Goal: Information Seeking & Learning: Learn about a topic

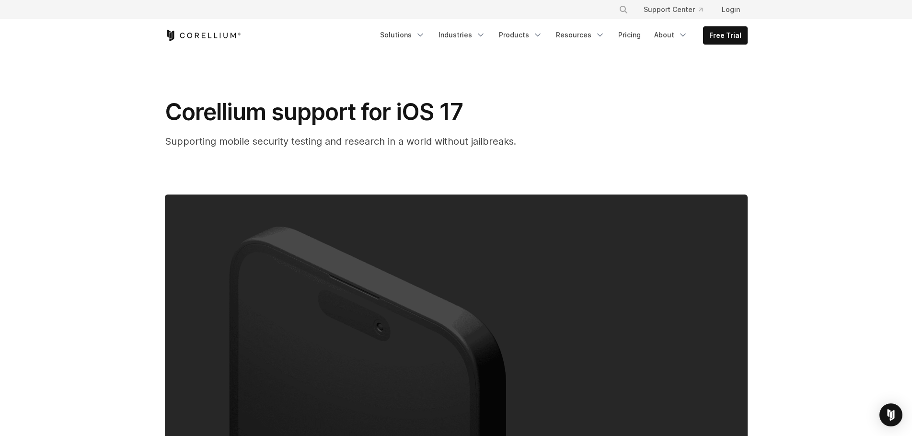
click at [370, 146] on span "Supporting mobile security testing and research in a world without jailbreaks." at bounding box center [340, 142] width 351 height 12
click at [529, 36] on link "Products" at bounding box center [520, 34] width 55 height 17
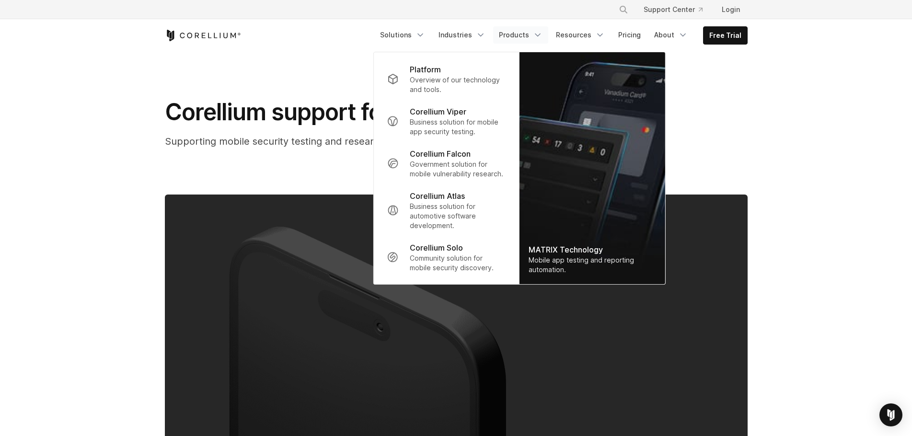
click at [269, 138] on span "Supporting mobile security testing and research in a world without jailbreaks." at bounding box center [340, 142] width 351 height 12
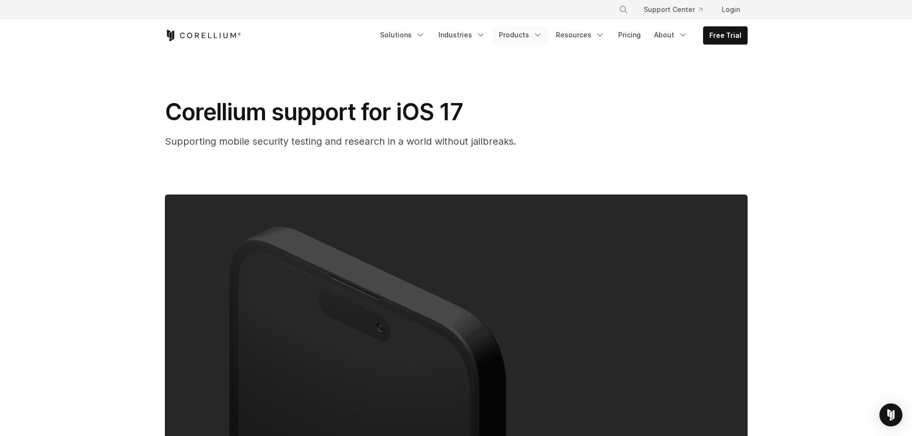
click at [528, 37] on link "Products" at bounding box center [520, 34] width 55 height 17
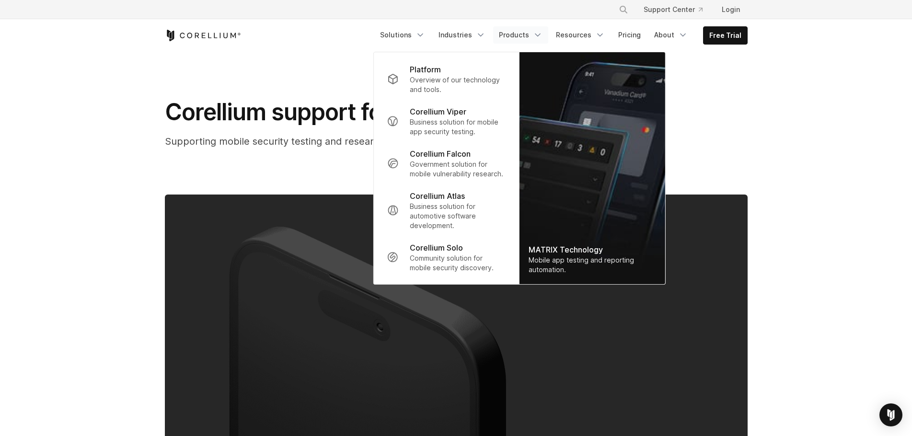
click at [233, 133] on div "Corellium support for iOS 17 Supporting mobile security testing and research in…" at bounding box center [357, 123] width 384 height 51
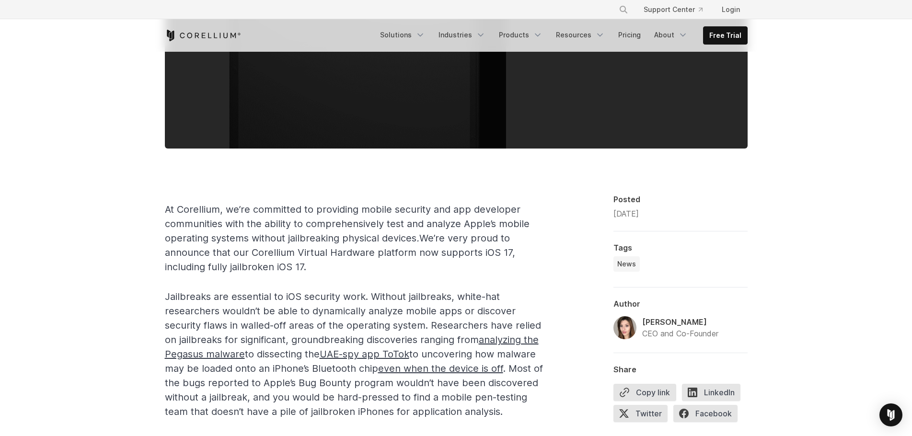
scroll to position [431, 0]
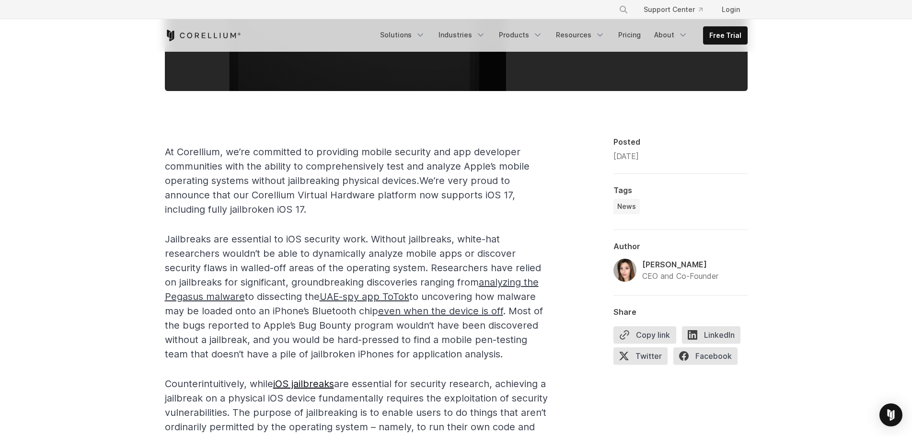
click at [297, 205] on span "At Corellium, we’re committed to providing mobile security and app developer co…" at bounding box center [347, 180] width 365 height 69
click at [259, 206] on span "At Corellium, we’re committed to providing mobile security and app developer co…" at bounding box center [347, 180] width 365 height 69
click at [234, 176] on span "At Corellium, we’re committed to providing mobile security and app developer co…" at bounding box center [347, 180] width 365 height 69
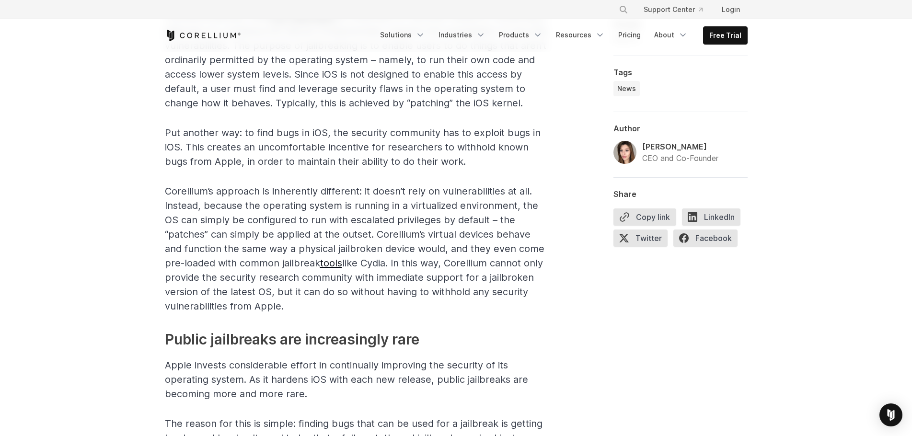
scroll to position [0, 0]
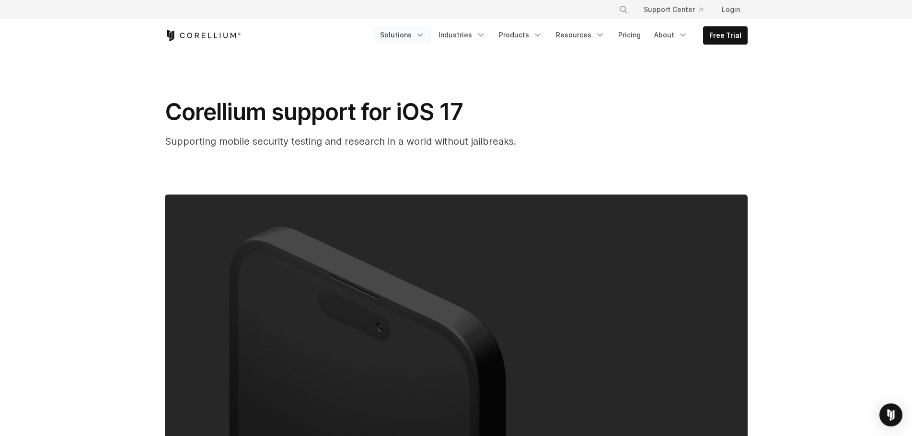
click at [425, 37] on icon "Navigation Menu" at bounding box center [421, 35] width 10 height 10
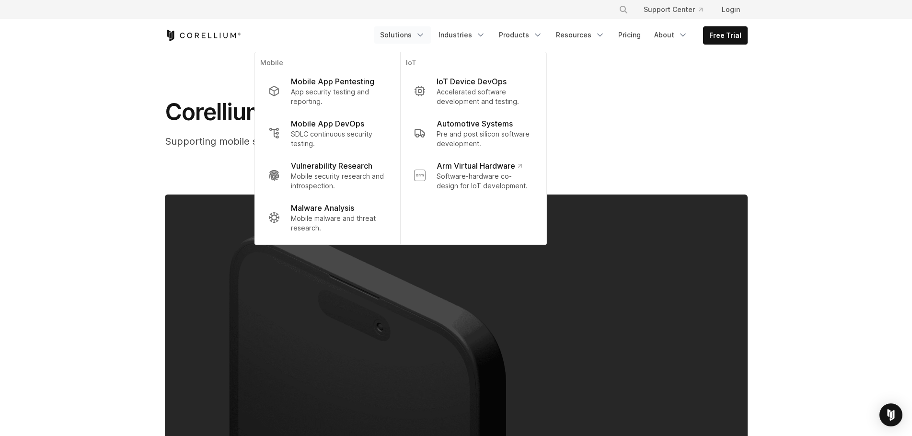
click at [431, 33] on link "Solutions" at bounding box center [402, 34] width 57 height 17
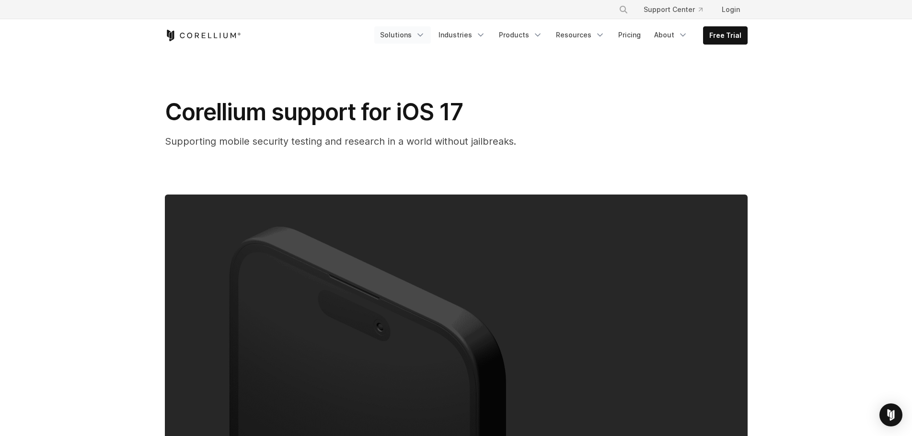
click at [431, 34] on link "Solutions" at bounding box center [402, 34] width 57 height 17
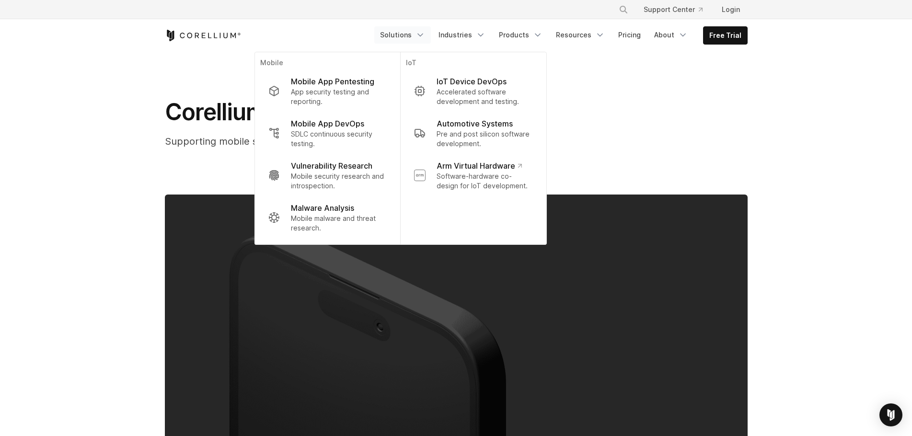
click at [431, 33] on link "Solutions" at bounding box center [402, 34] width 57 height 17
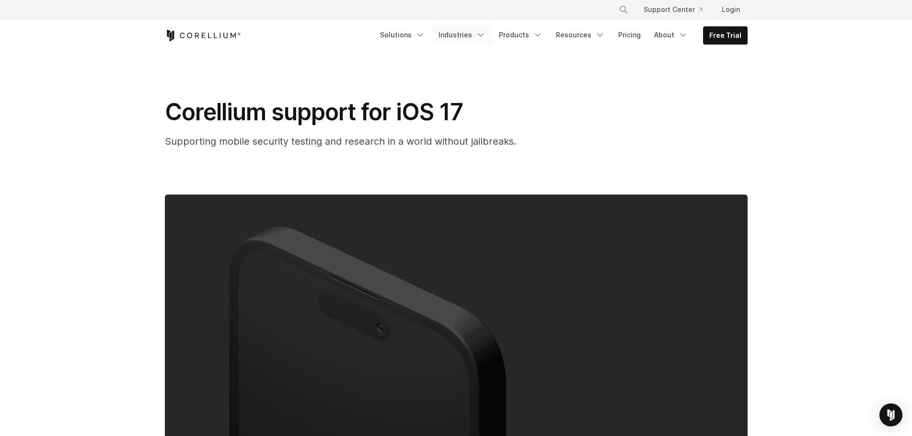
click at [491, 35] on link "Industries" at bounding box center [462, 34] width 58 height 17
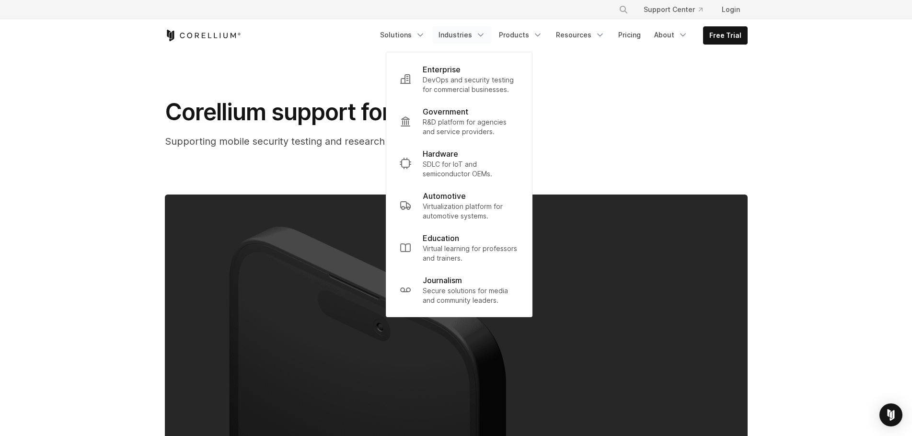
click at [616, 88] on div "Corellium support for iOS 17 Supporting mobile security testing and research in…" at bounding box center [457, 310] width 614 height 517
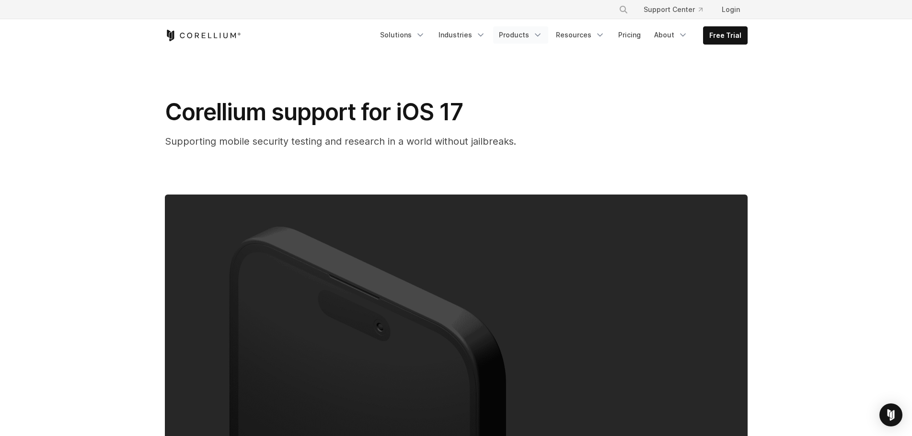
click at [539, 34] on icon "Navigation Menu" at bounding box center [538, 35] width 10 height 10
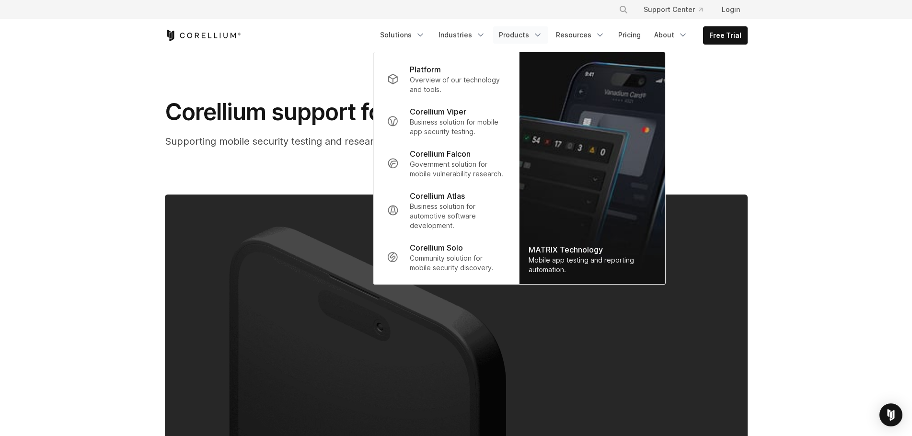
click at [539, 34] on icon "Navigation Menu" at bounding box center [538, 35] width 10 height 10
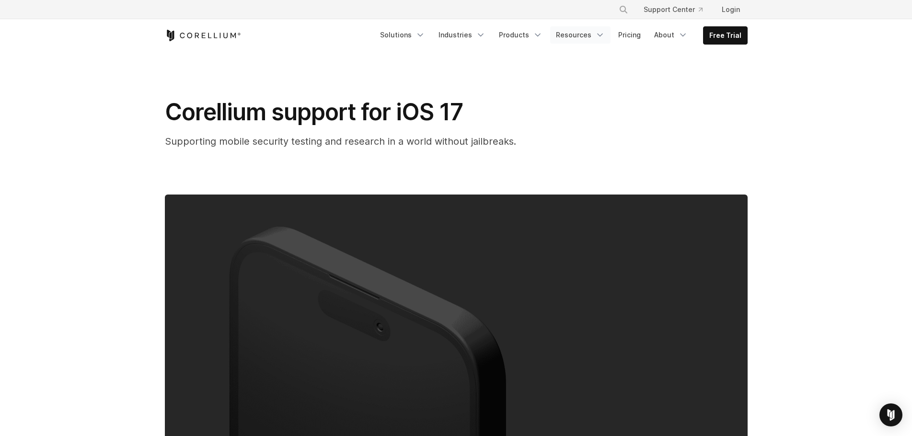
click at [599, 38] on icon "Navigation Menu" at bounding box center [600, 35] width 10 height 10
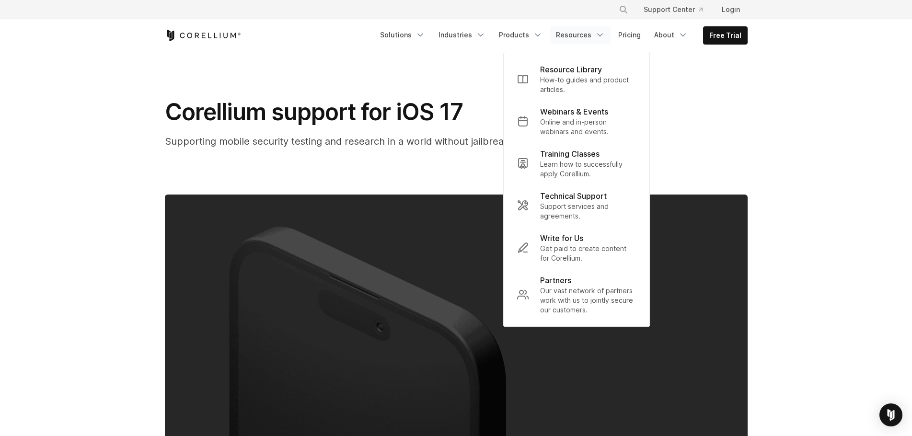
click at [599, 36] on icon "Navigation Menu" at bounding box center [600, 35] width 10 height 10
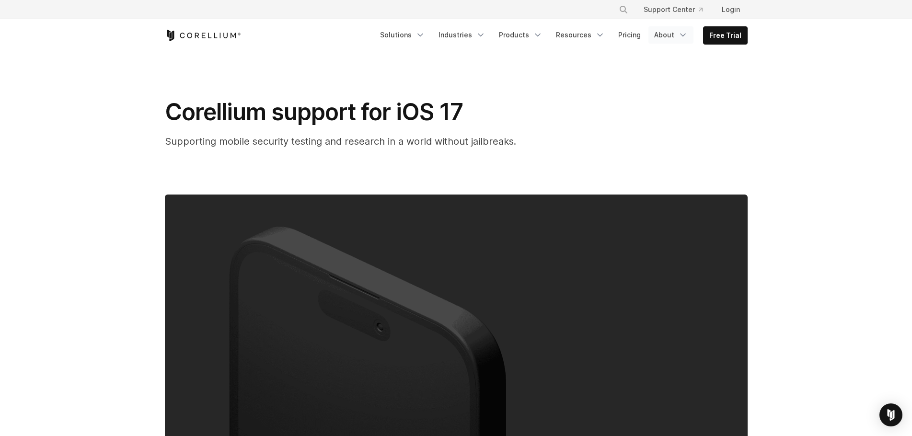
click at [665, 37] on link "About" at bounding box center [671, 34] width 45 height 17
click at [661, 36] on link "About" at bounding box center [671, 34] width 45 height 17
